Goal: Transaction & Acquisition: Obtain resource

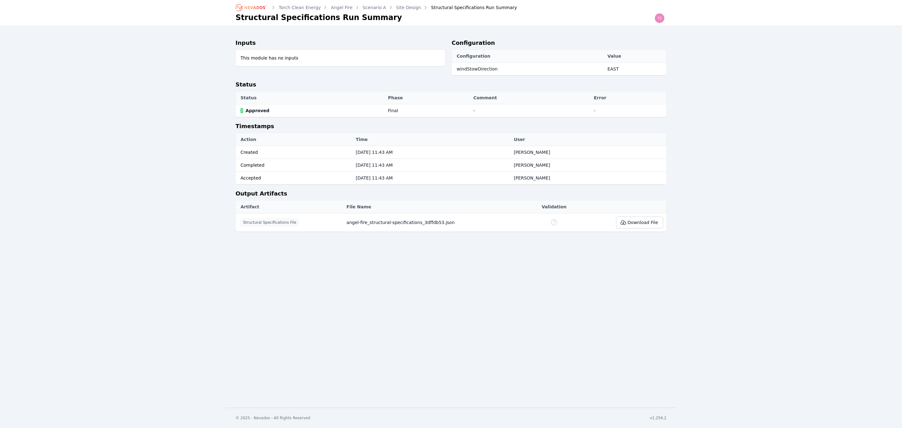
click at [258, 6] on icon "Breadcrumb" at bounding box center [251, 8] width 34 height 10
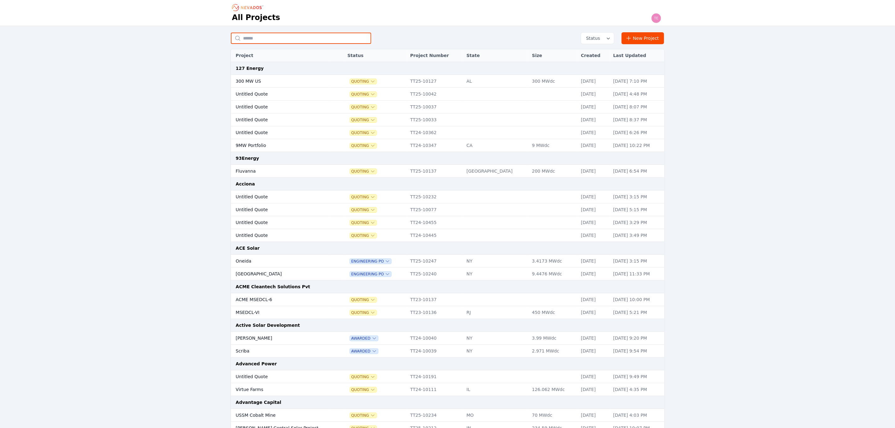
click at [260, 39] on input "text" at bounding box center [301, 38] width 140 height 11
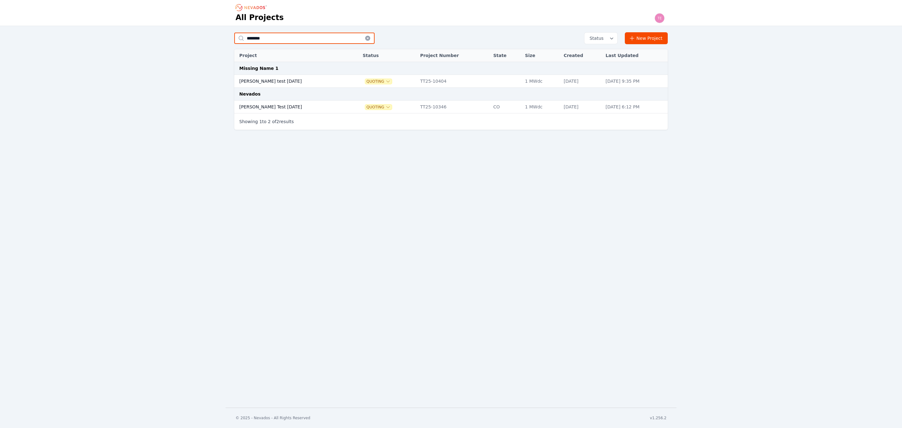
type input "********"
click at [286, 77] on td "[PERSON_NAME] test [DATE]" at bounding box center [291, 81] width 115 height 13
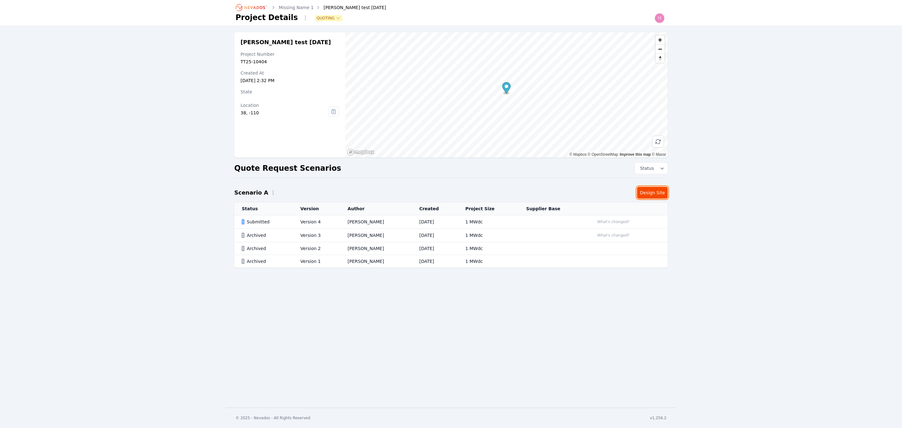
click at [656, 192] on link "Design Site" at bounding box center [652, 193] width 31 height 12
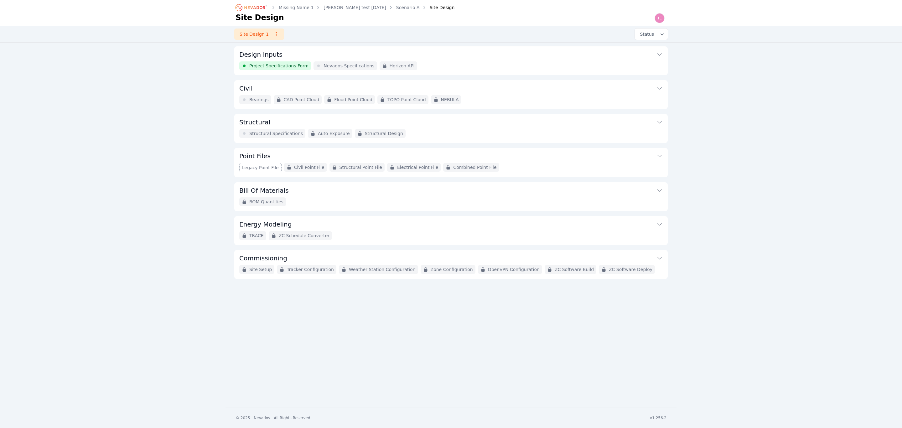
click at [253, 10] on icon "Breadcrumb" at bounding box center [251, 8] width 34 height 10
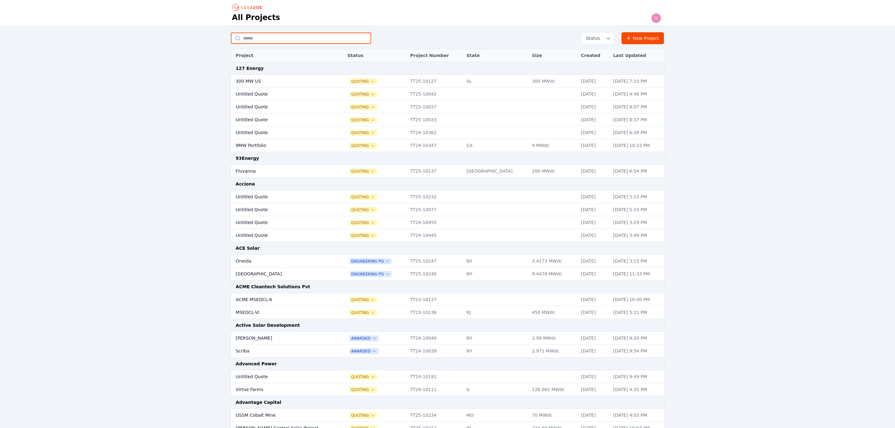
click at [273, 36] on input "text" at bounding box center [301, 38] width 140 height 11
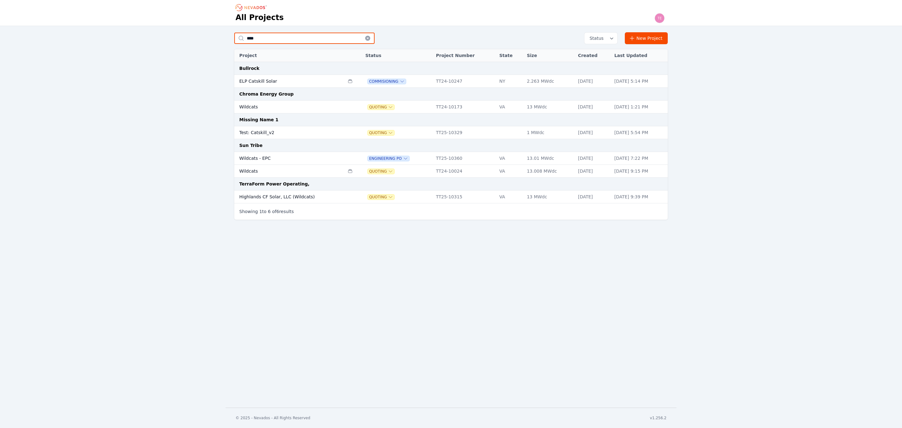
type input "****"
click at [279, 132] on td "Test: Catskill_v2" at bounding box center [289, 132] width 110 height 13
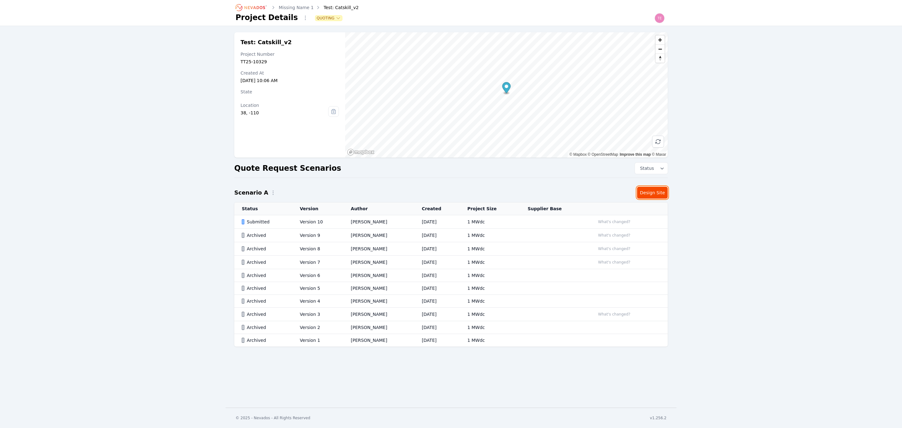
click at [652, 192] on link "Design Site" at bounding box center [652, 193] width 31 height 12
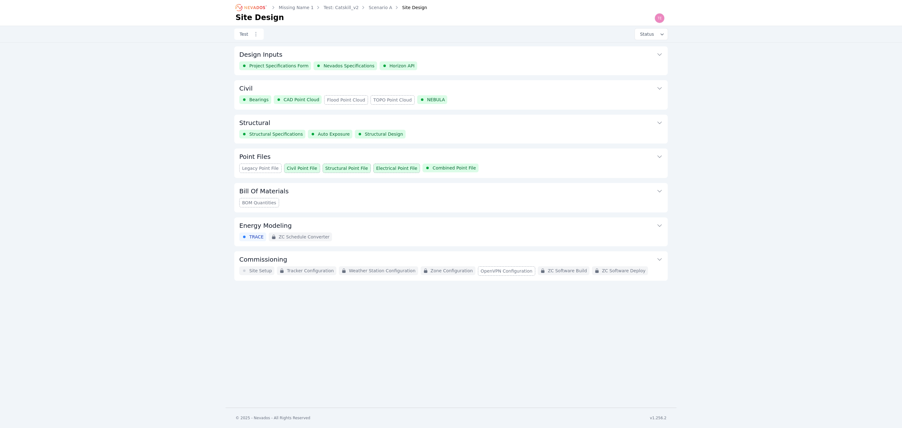
click at [400, 259] on button "Commissioning" at bounding box center [450, 258] width 423 height 15
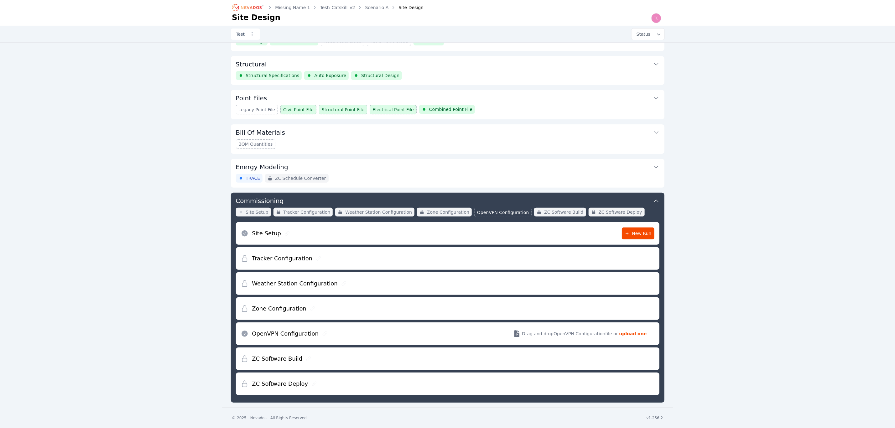
click at [256, 4] on icon "Breadcrumb" at bounding box center [248, 8] width 34 height 10
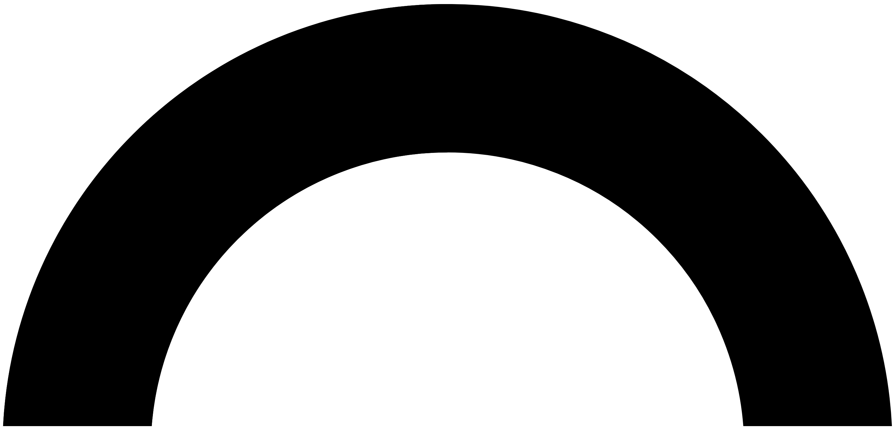
scroll to position [60, 0]
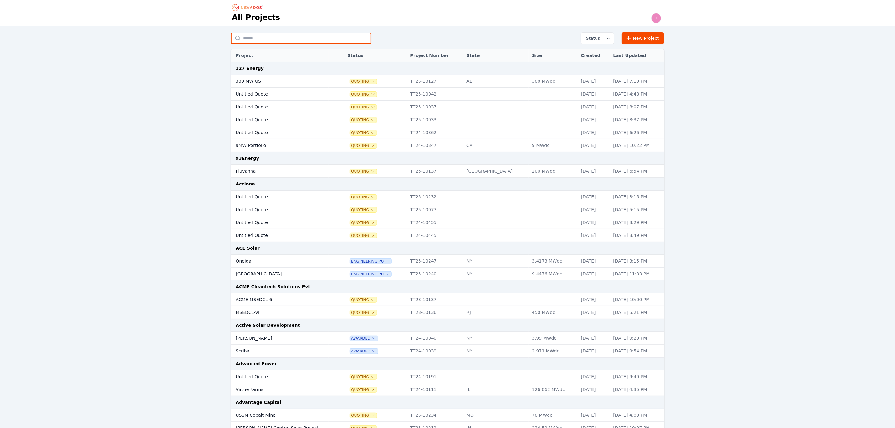
click at [279, 38] on input "text" at bounding box center [301, 38] width 140 height 11
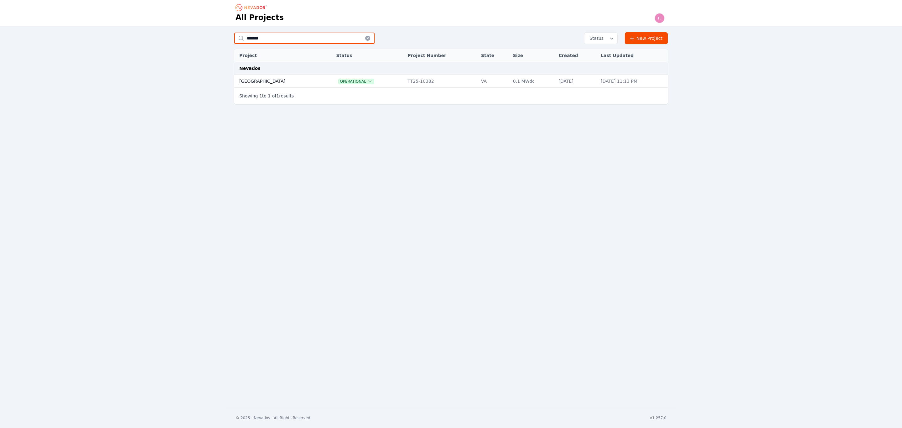
type input "*******"
click at [286, 78] on td "Preston Hills" at bounding box center [278, 81] width 89 height 13
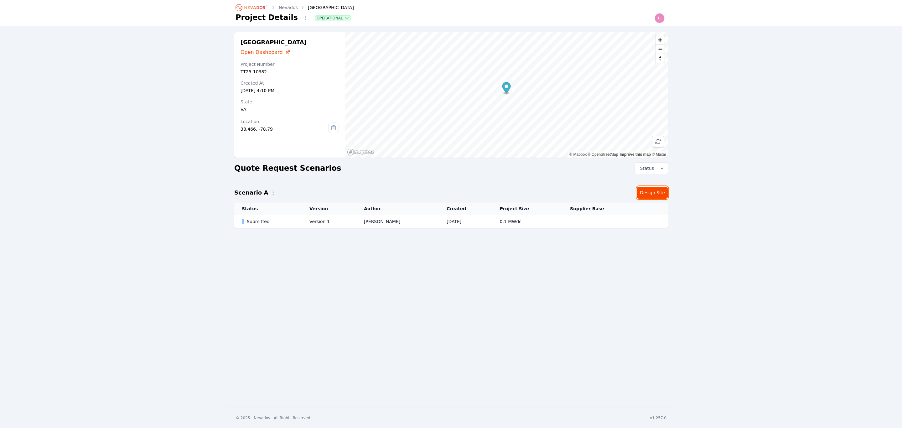
click at [656, 190] on link "Design Site" at bounding box center [652, 193] width 31 height 12
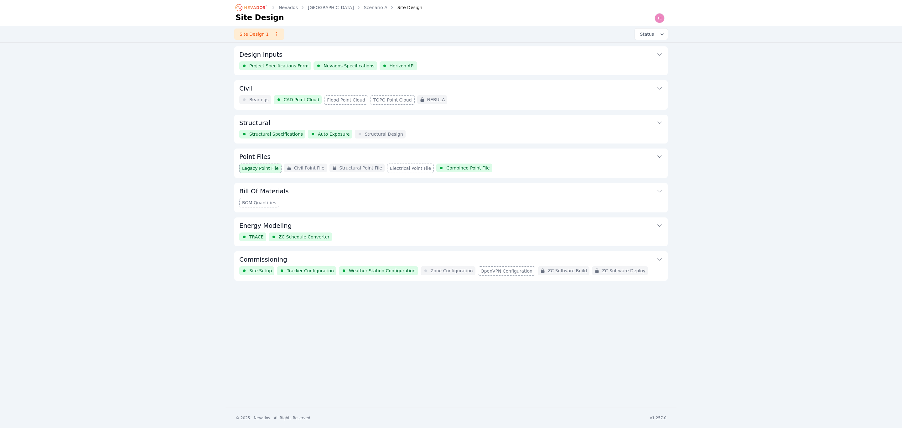
click at [505, 263] on button "Commissioning" at bounding box center [450, 258] width 423 height 15
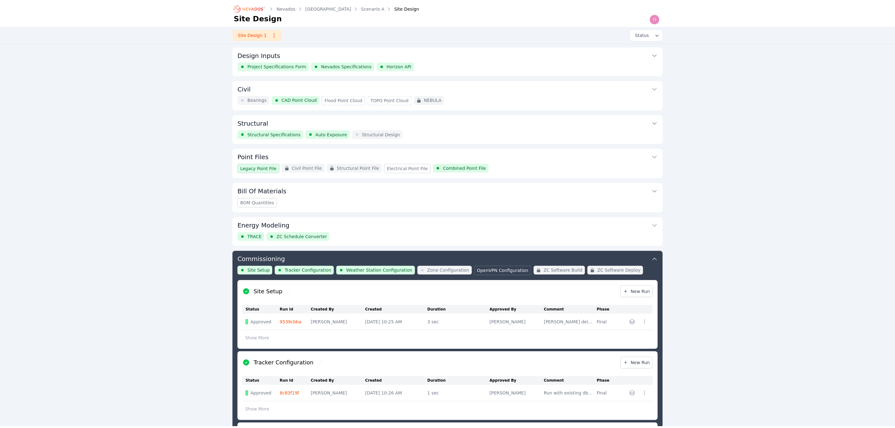
scroll to position [201, 0]
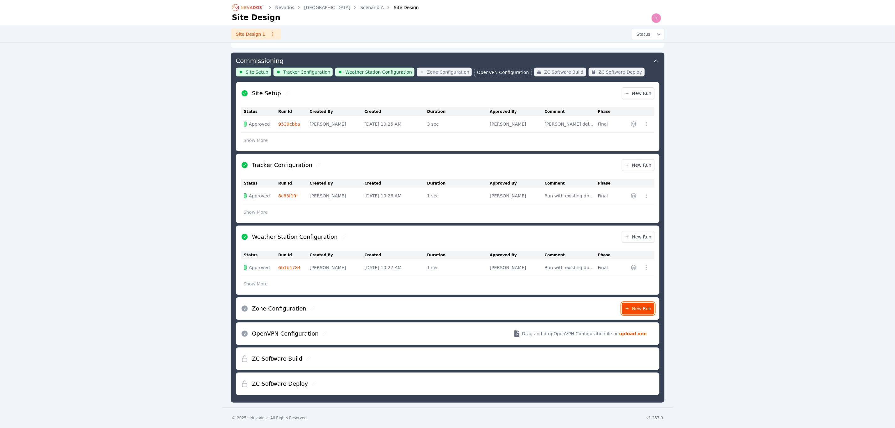
click at [642, 314] on link "New Run" at bounding box center [638, 309] width 33 height 12
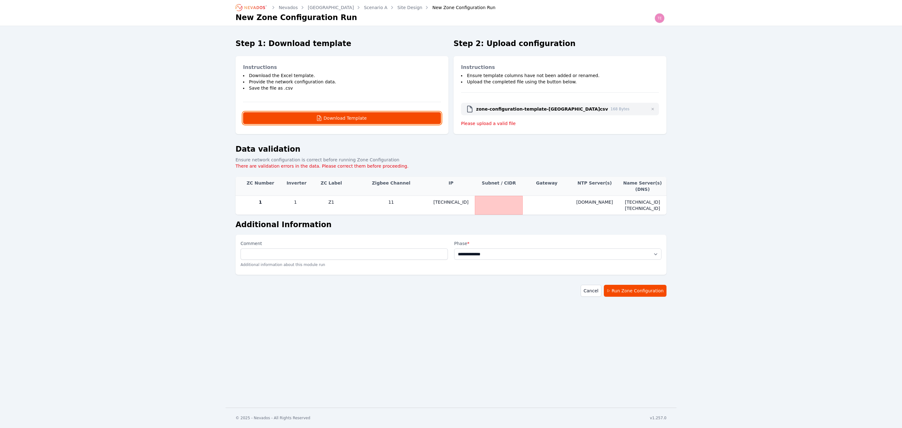
click at [374, 118] on button "Download Template" at bounding box center [342, 118] width 198 height 12
click at [420, 116] on button "Download Template" at bounding box center [342, 118] width 198 height 12
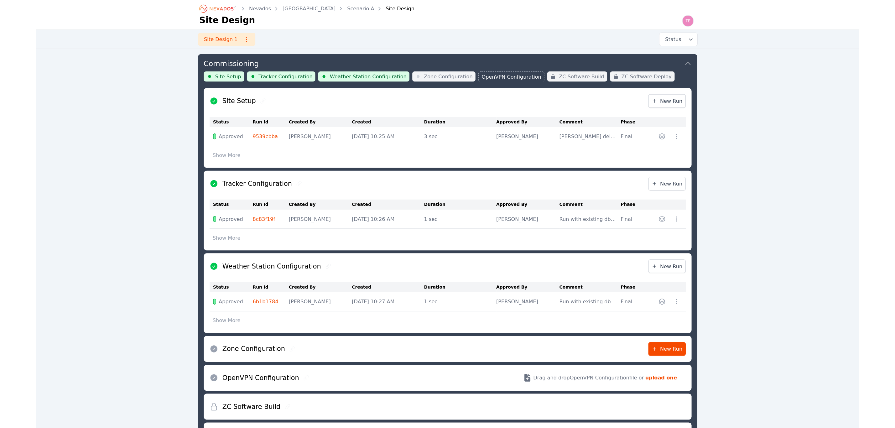
scroll to position [201, 0]
